Goal: Task Accomplishment & Management: Use online tool/utility

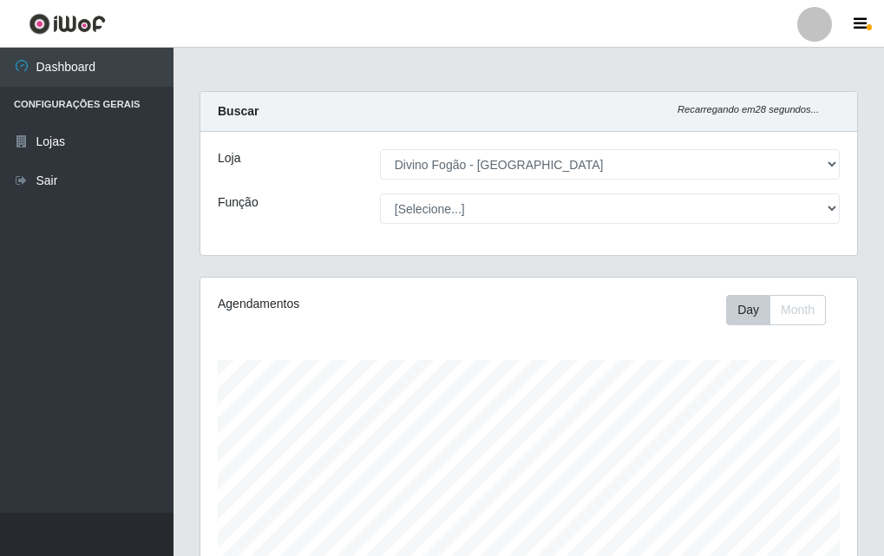
select select "499"
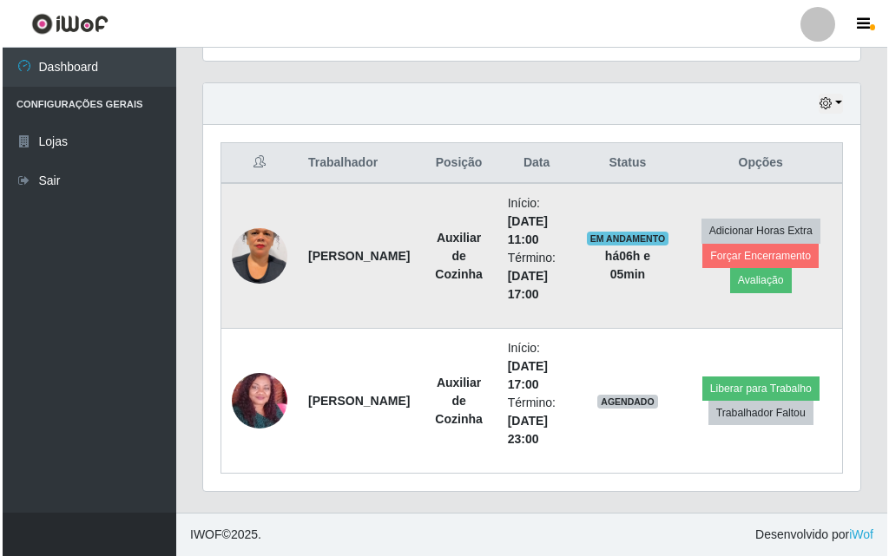
scroll to position [360, 657]
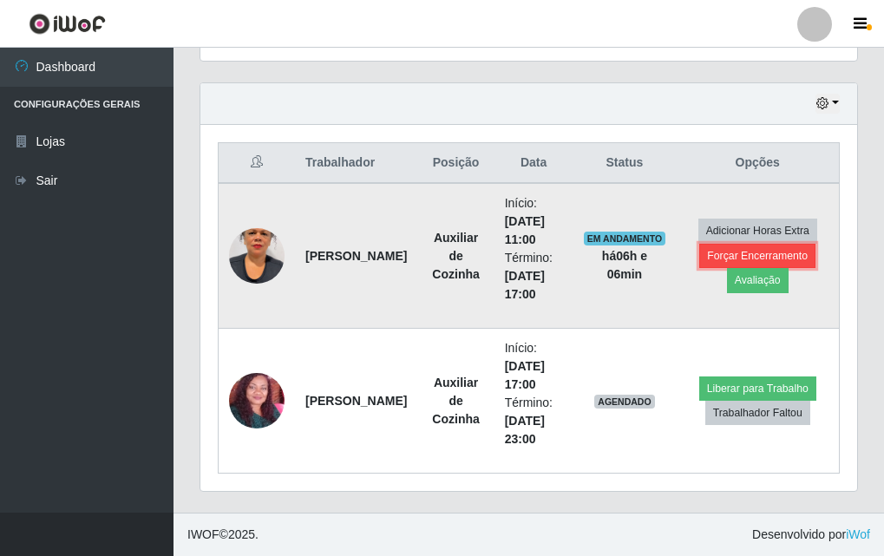
click at [785, 245] on button "Forçar Encerramento" at bounding box center [758, 256] width 116 height 24
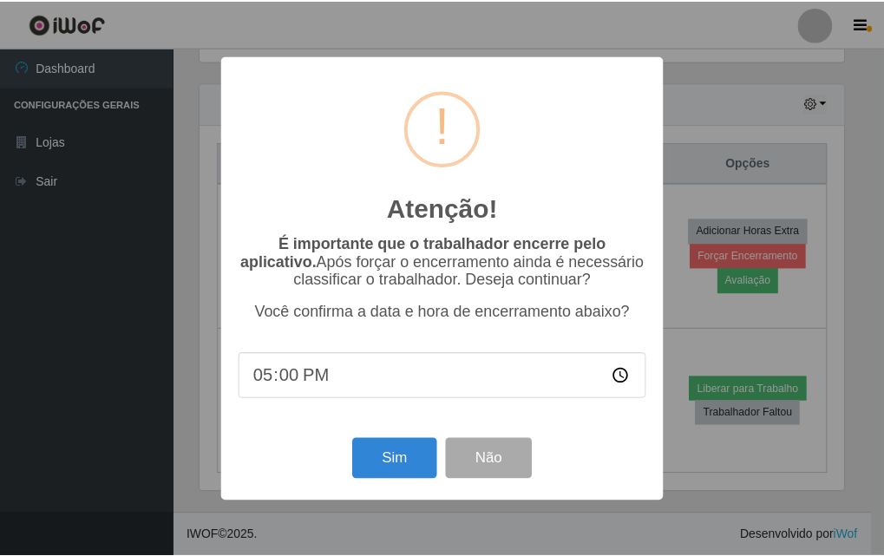
scroll to position [360, 648]
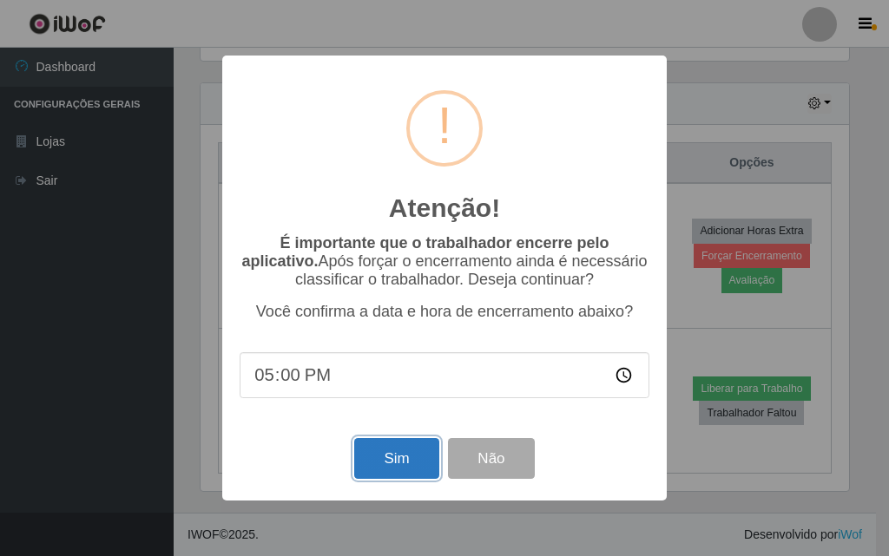
click at [373, 448] on button "Sim" at bounding box center [396, 458] width 84 height 41
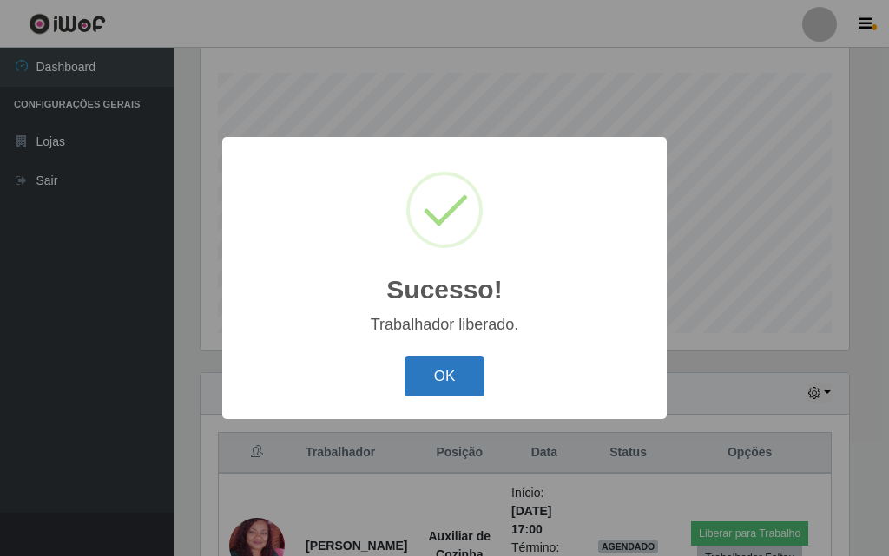
click at [437, 382] on button "OK" at bounding box center [444, 377] width 81 height 41
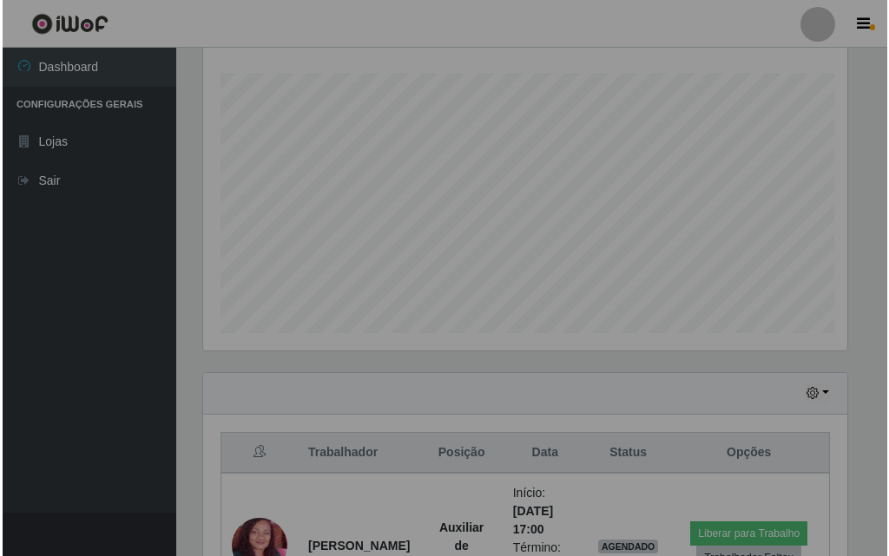
scroll to position [360, 657]
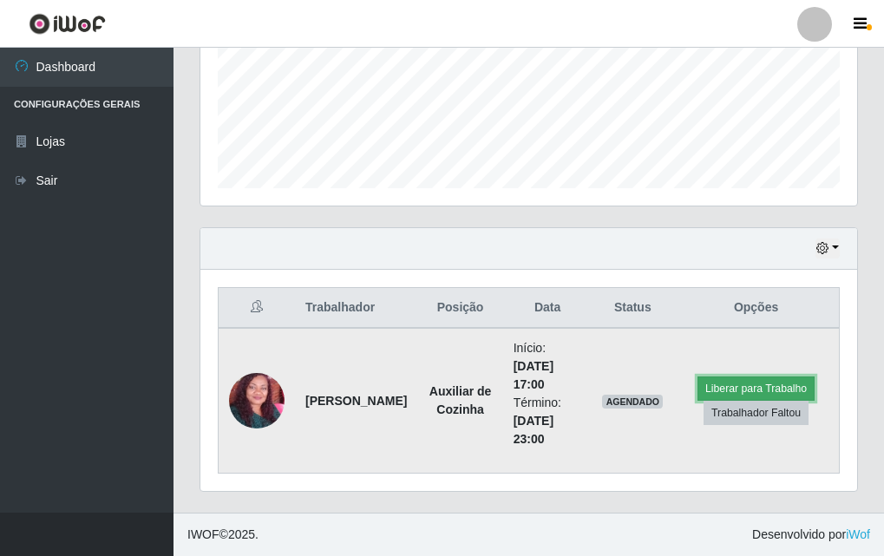
click at [743, 384] on button "Liberar para Trabalho" at bounding box center [756, 389] width 117 height 24
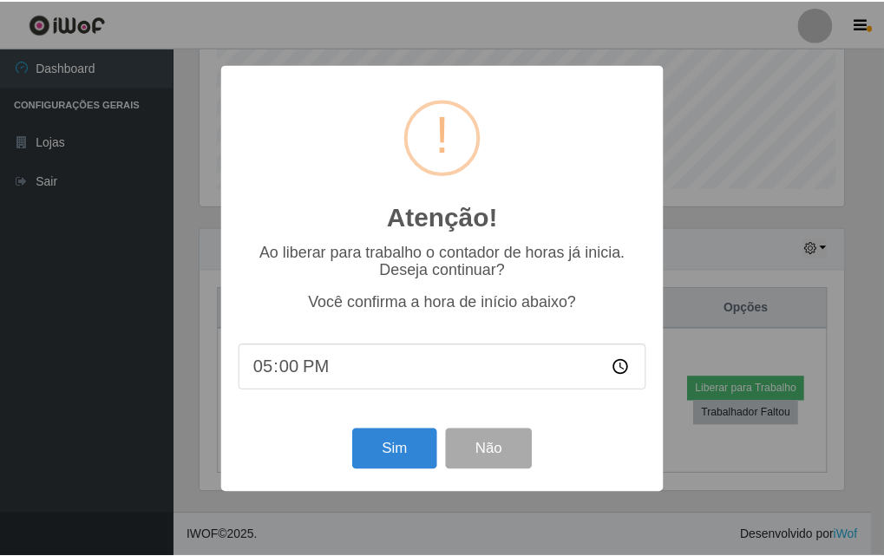
scroll to position [360, 648]
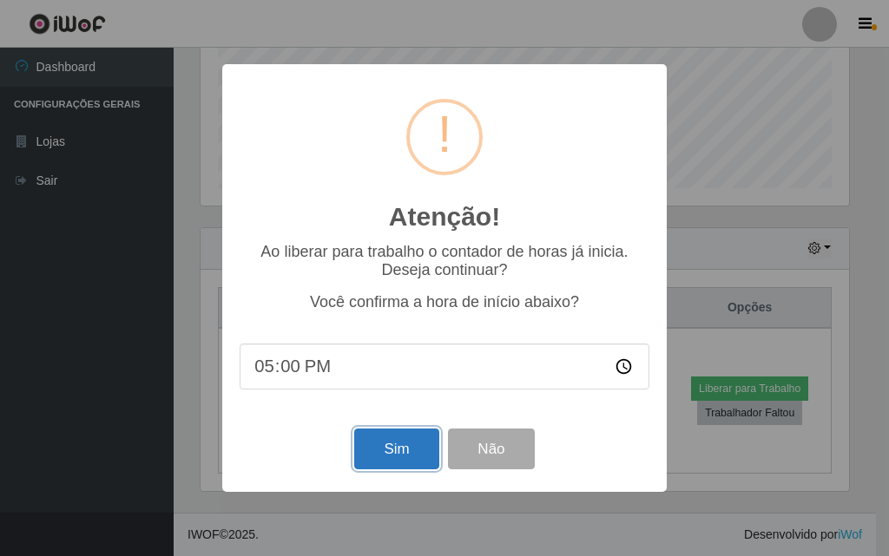
click at [398, 456] on button "Sim" at bounding box center [396, 449] width 84 height 41
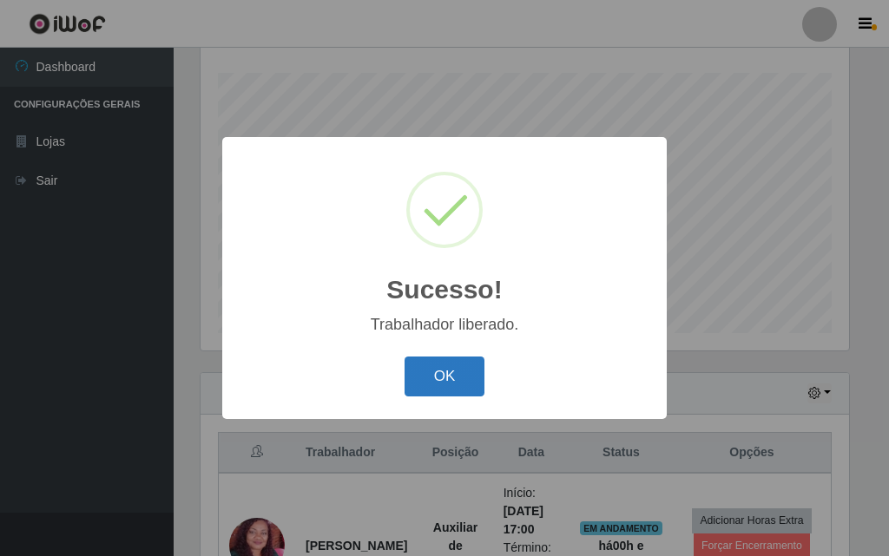
click at [428, 364] on button "OK" at bounding box center [444, 377] width 81 height 41
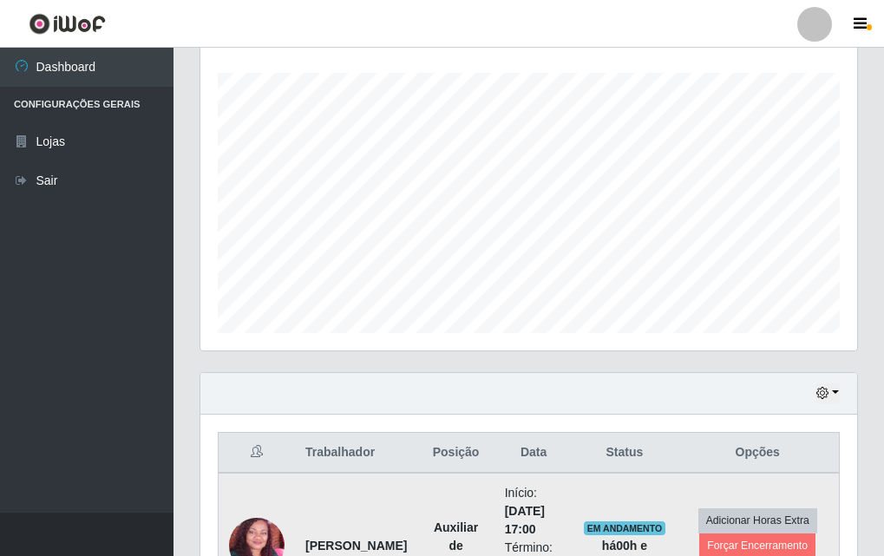
scroll to position [432, 0]
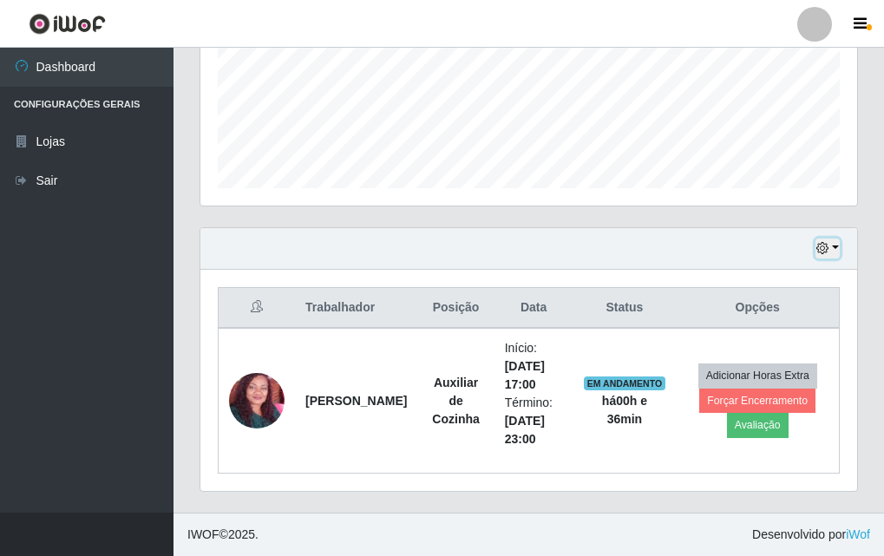
click at [836, 249] on button "button" at bounding box center [828, 249] width 24 height 20
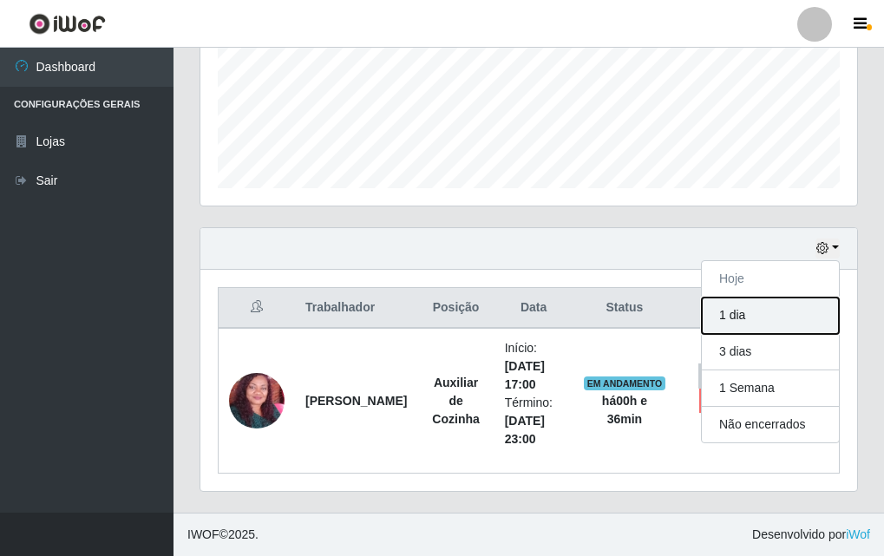
click at [741, 318] on button "1 dia" at bounding box center [770, 316] width 137 height 36
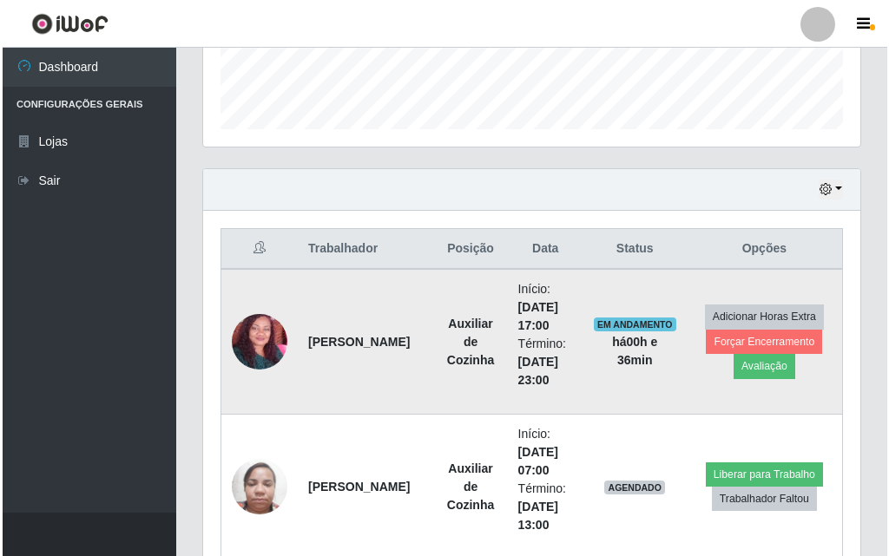
scroll to position [752, 0]
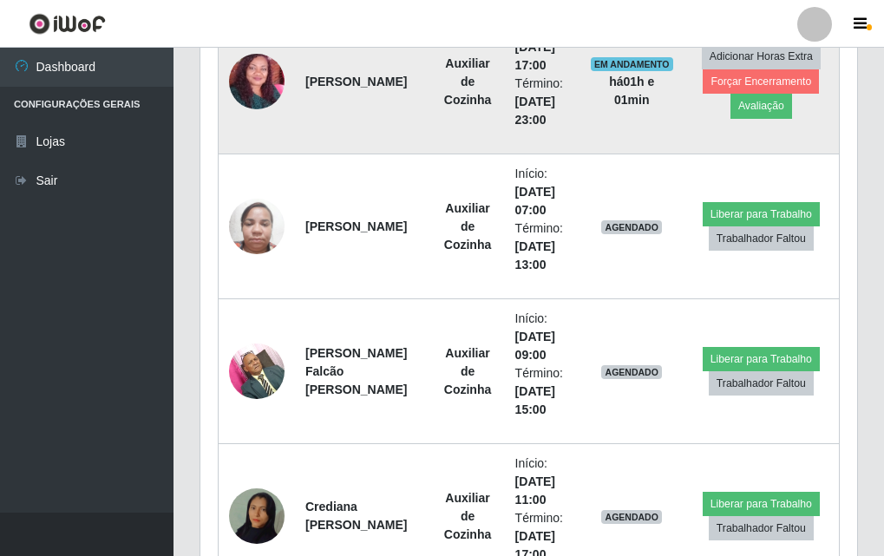
click at [248, 69] on img at bounding box center [257, 81] width 56 height 115
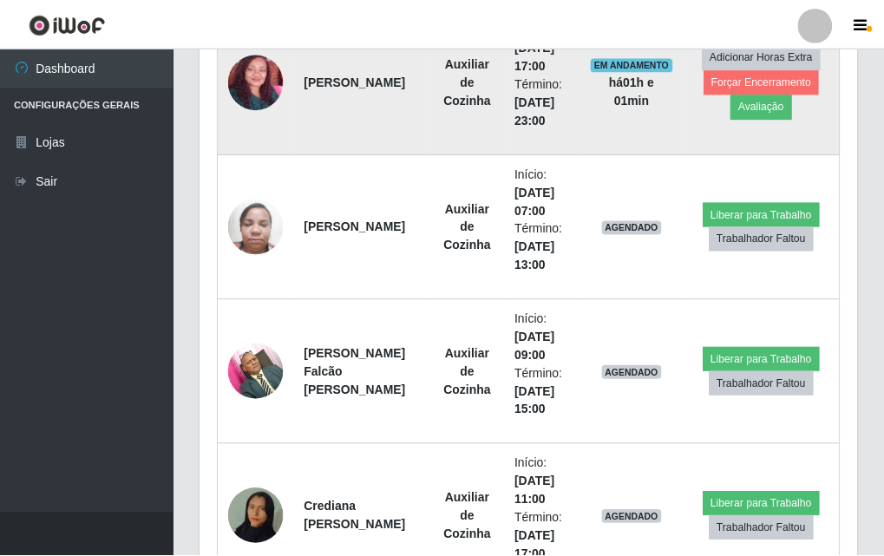
scroll to position [360, 648]
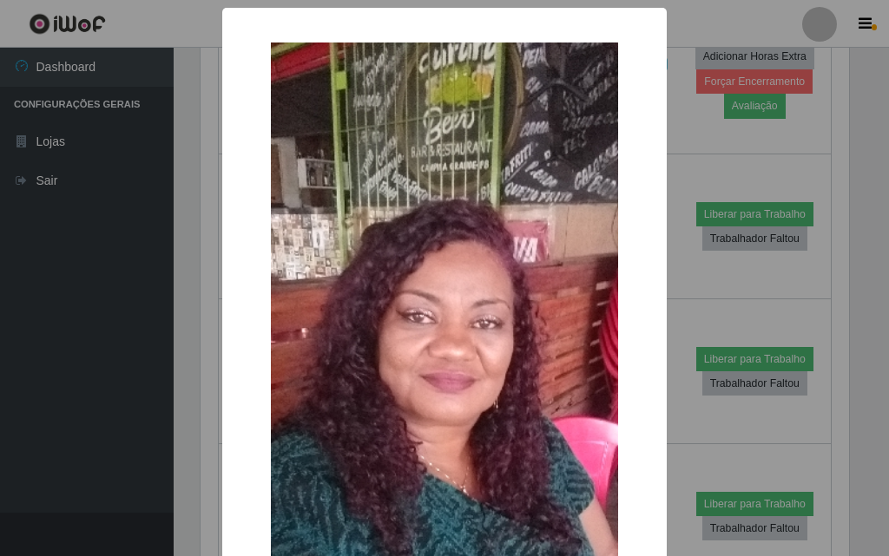
click at [148, 256] on div "× OK Cancel" at bounding box center [444, 278] width 889 height 556
click at [185, 265] on div "× OK Cancel" at bounding box center [444, 278] width 889 height 556
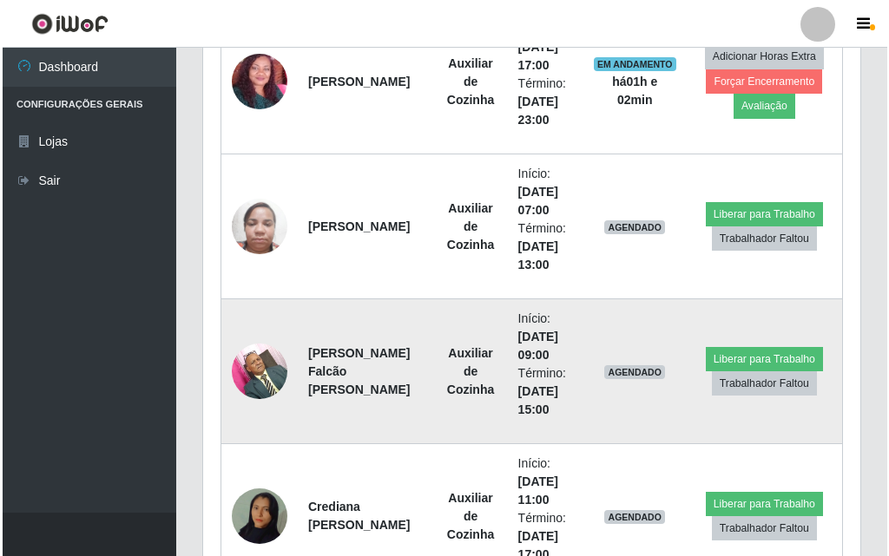
scroll to position [838, 0]
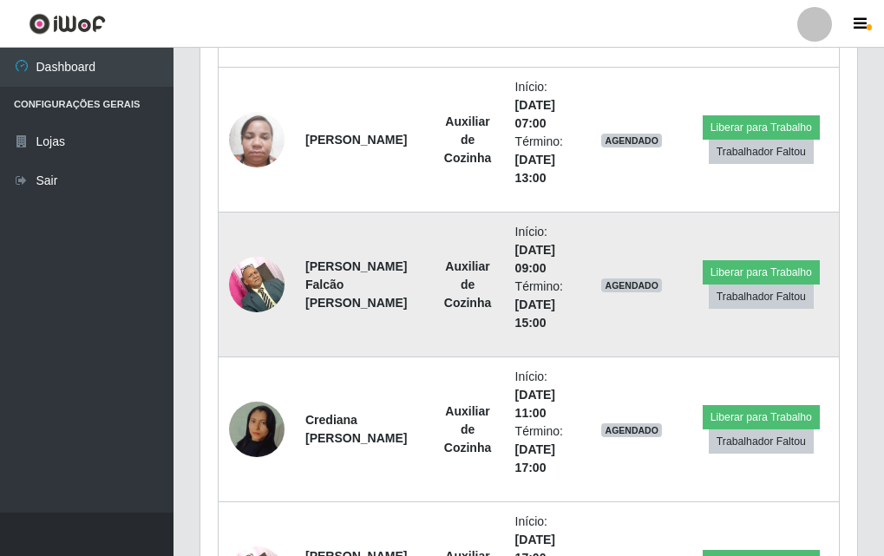
click at [273, 310] on td at bounding box center [257, 285] width 77 height 145
click at [263, 304] on img at bounding box center [257, 284] width 56 height 74
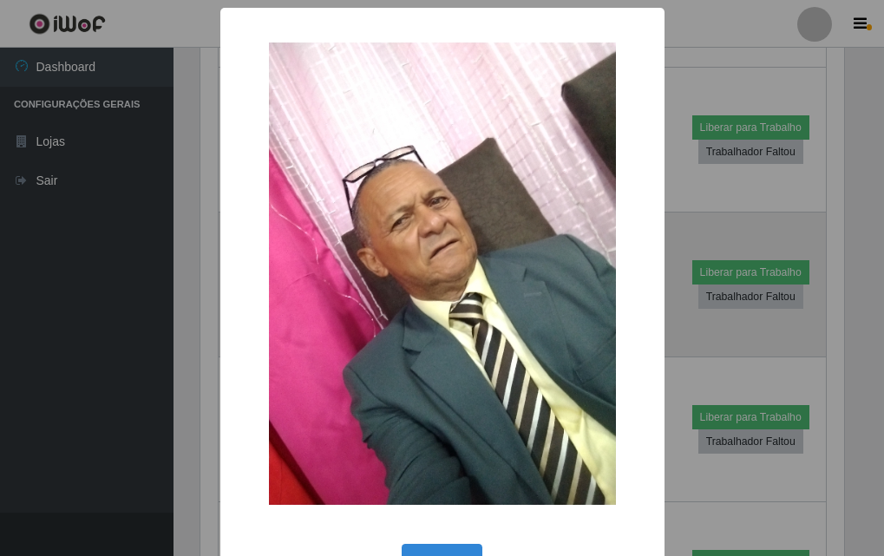
scroll to position [360, 648]
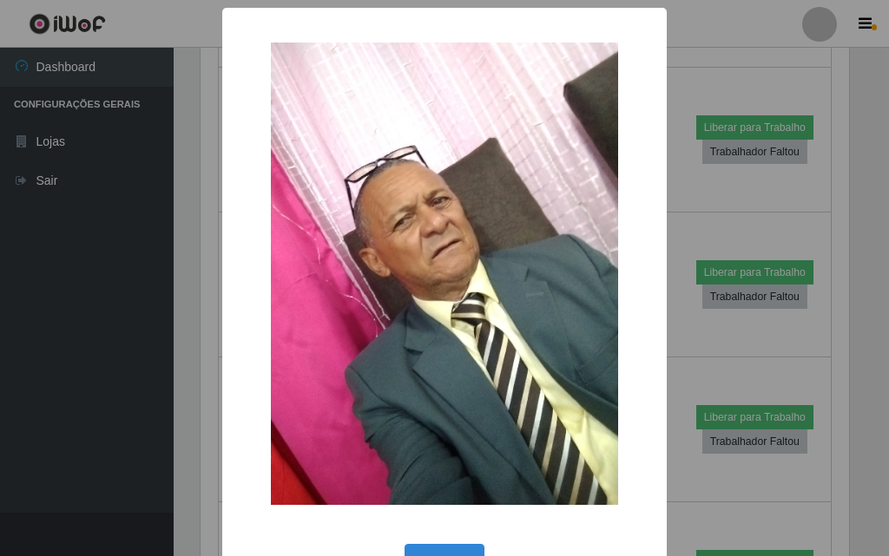
click at [86, 287] on div "× OK Cancel" at bounding box center [444, 278] width 889 height 556
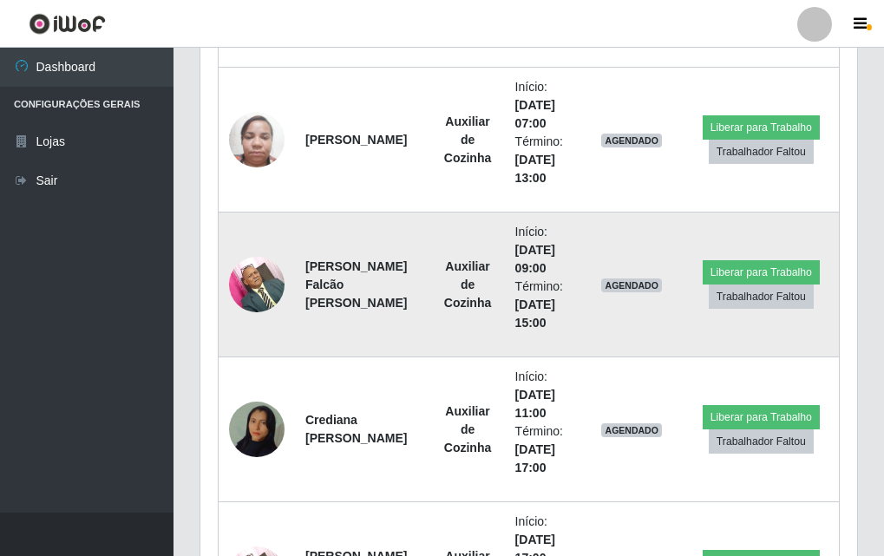
scroll to position [1012, 0]
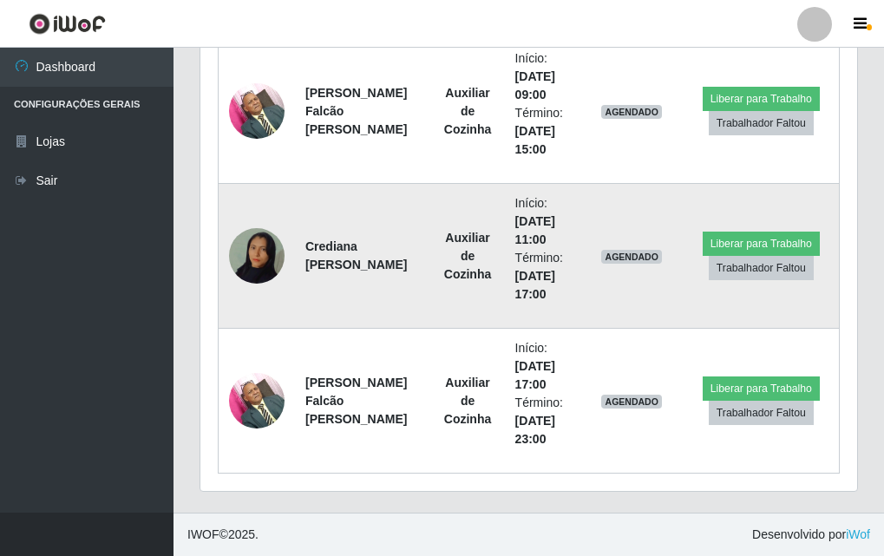
click at [260, 253] on img at bounding box center [257, 256] width 56 height 99
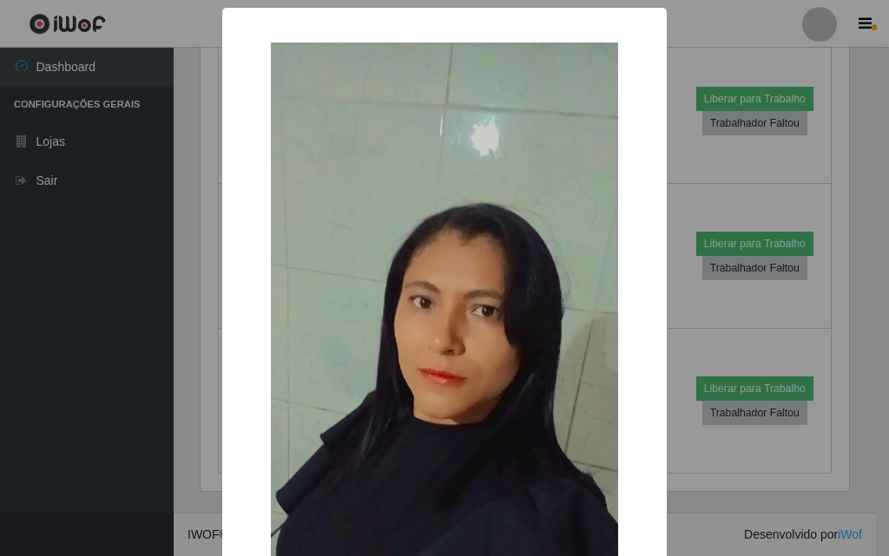
click at [157, 342] on div "× OK Cancel" at bounding box center [444, 278] width 889 height 556
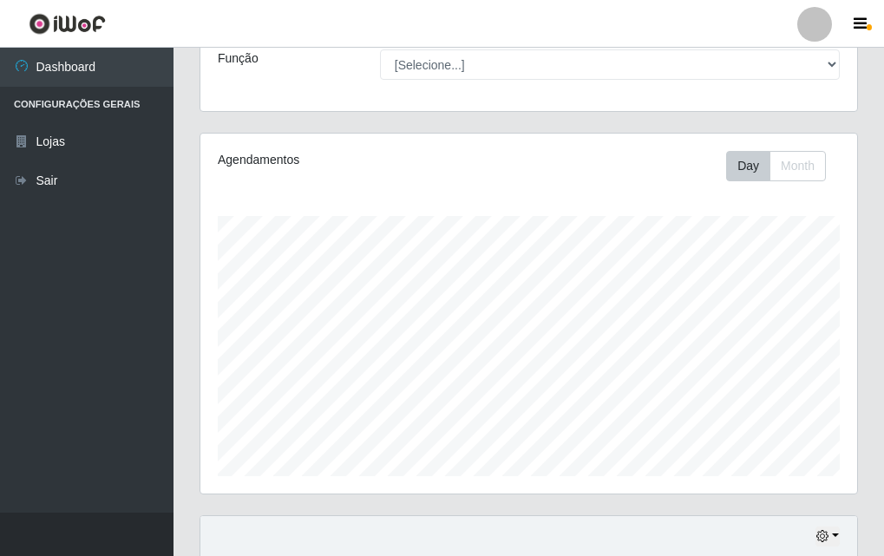
scroll to position [0, 0]
